Goal: Information Seeking & Learning: Learn about a topic

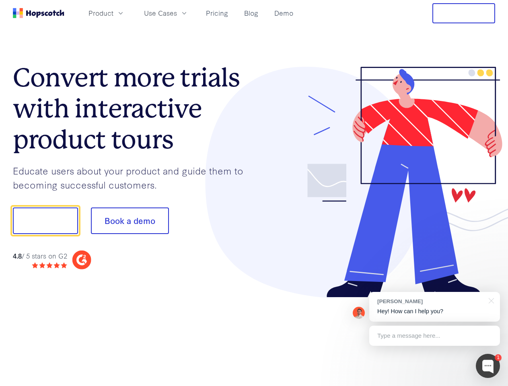
click at [254, 193] on div at bounding box center [374, 182] width 241 height 231
click at [113, 13] on span "Product" at bounding box center [100, 13] width 25 height 10
click at [177, 13] on span "Use Cases" at bounding box center [160, 13] width 33 height 10
click at [463, 13] on button "Free Trial" at bounding box center [463, 13] width 63 height 20
click at [45, 221] on button "Show me!" at bounding box center [45, 220] width 65 height 27
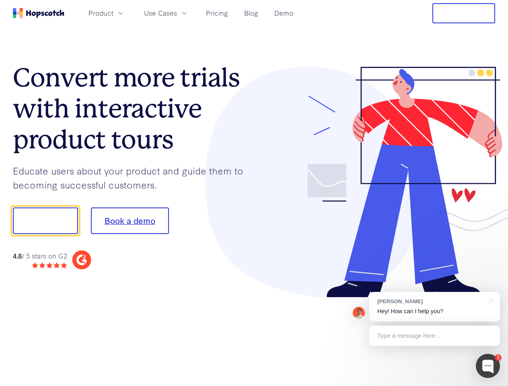
click at [129, 221] on button "Book a demo" at bounding box center [130, 220] width 78 height 27
click at [488, 366] on div at bounding box center [488, 366] width 24 height 24
click at [434, 307] on div "[PERSON_NAME] Hey! How can I help you?" at bounding box center [434, 307] width 131 height 30
click at [490, 300] on div at bounding box center [490, 300] width 20 height 16
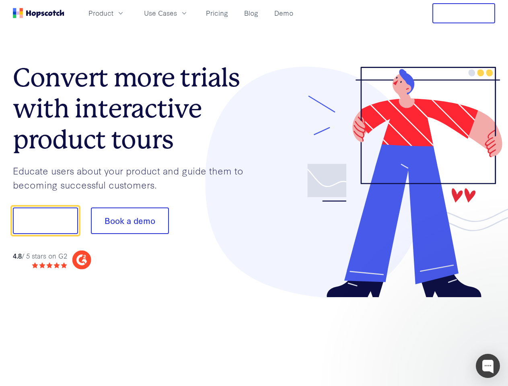
click at [434, 336] on div at bounding box center [424, 220] width 151 height 268
